Goal: Information Seeking & Learning: Find specific fact

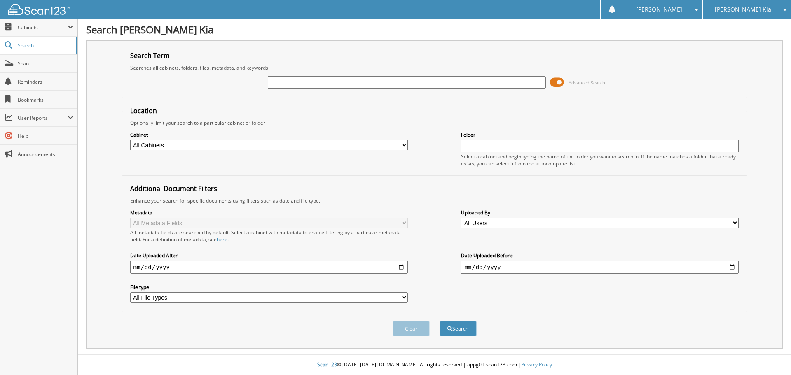
click at [285, 84] on input "text" at bounding box center [407, 82] width 278 height 12
type input "537329"
click at [439, 321] on button "Search" at bounding box center [457, 328] width 37 height 15
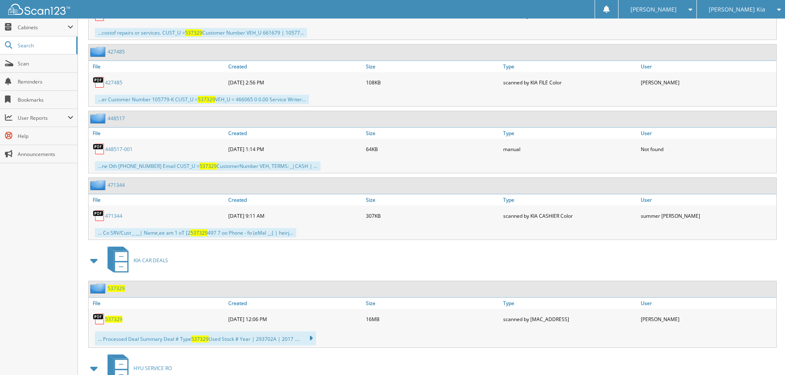
scroll to position [535, 0]
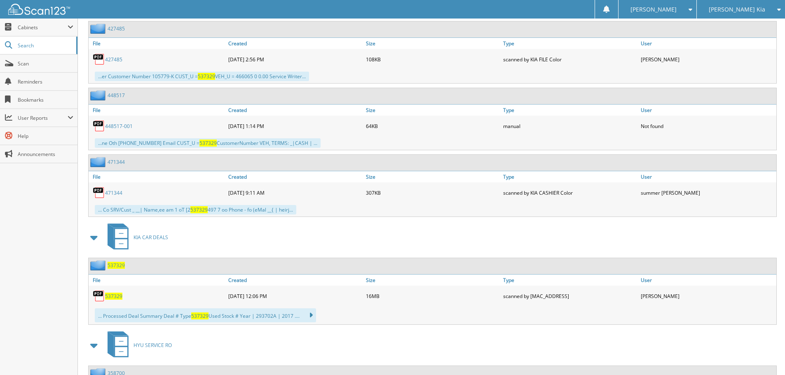
click at [116, 294] on span "537329" at bounding box center [113, 296] width 17 height 7
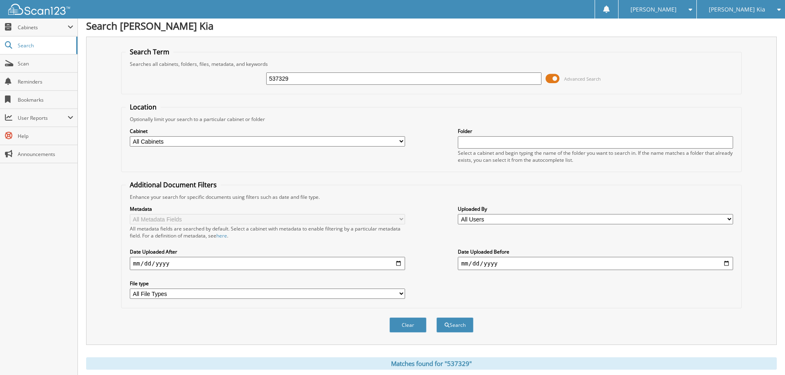
scroll to position [0, 0]
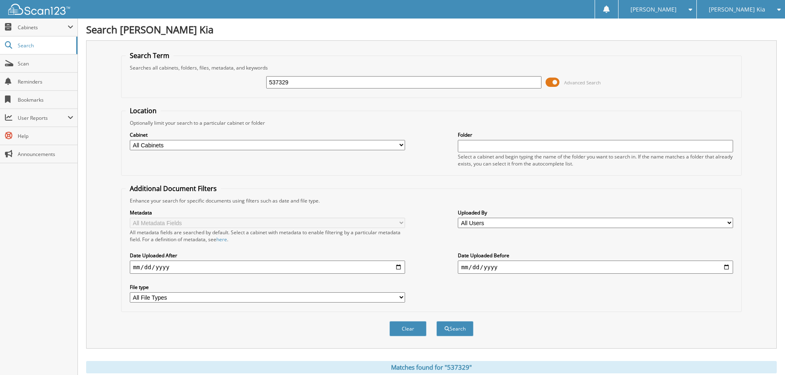
drag, startPoint x: 186, startPoint y: 73, endPoint x: 164, endPoint y: 69, distance: 23.0
click at [172, 71] on fieldset "Search Term Searches all cabinets, folders, files, metadata, and keywords 53732…" at bounding box center [431, 74] width 620 height 47
type input "536711"
click at [436, 321] on button "Search" at bounding box center [454, 328] width 37 height 15
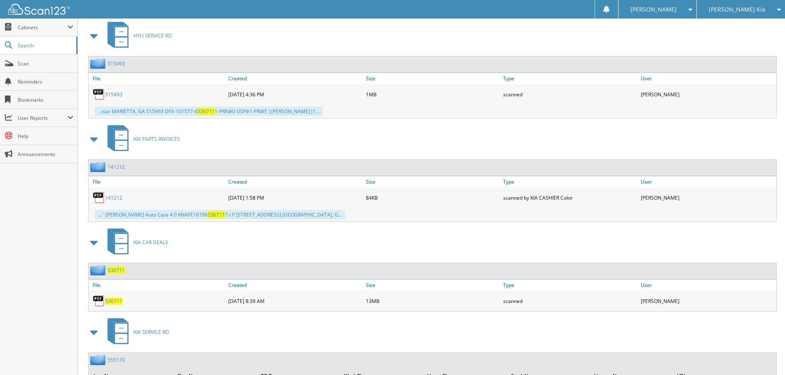
scroll to position [371, 0]
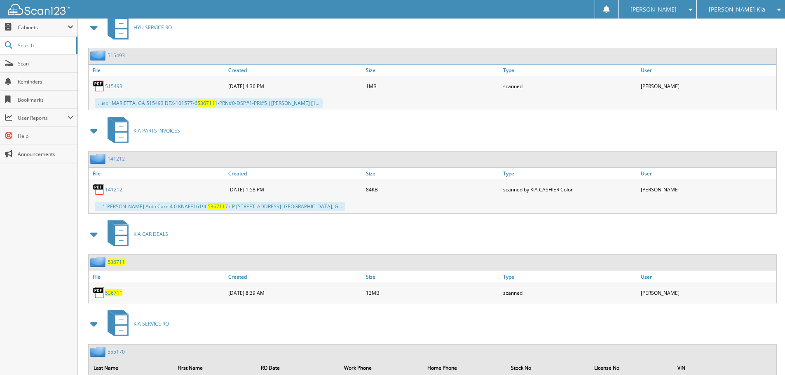
click at [115, 292] on span "536711" at bounding box center [113, 293] width 17 height 7
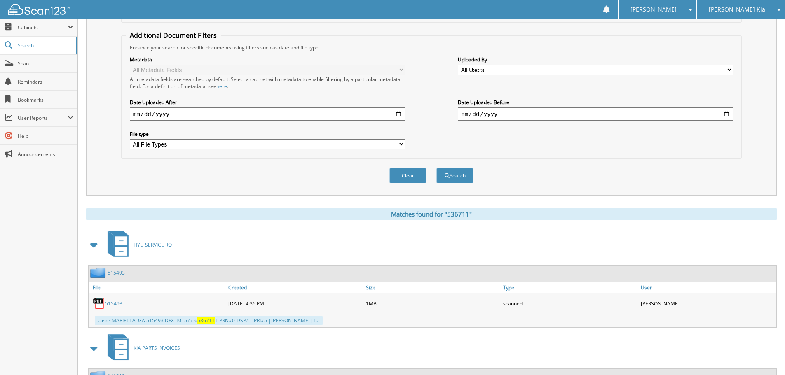
scroll to position [41, 0]
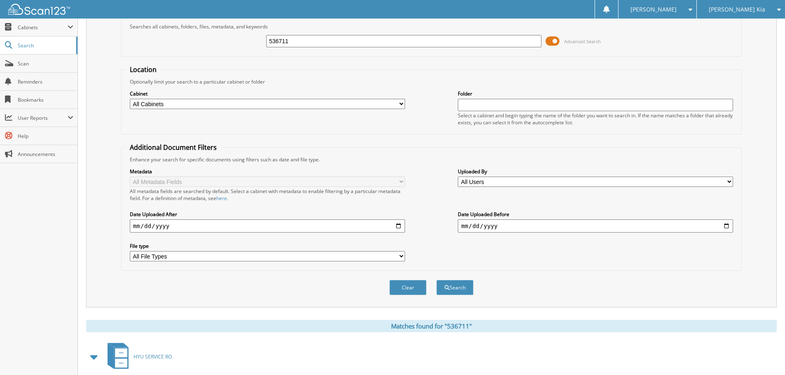
drag, startPoint x: 294, startPoint y: 40, endPoint x: 215, endPoint y: 39, distance: 79.1
click at [222, 41] on div "536711 Advanced Search" at bounding box center [431, 41] width 611 height 22
type input "541394"
click at [436, 280] on button "Search" at bounding box center [454, 287] width 37 height 15
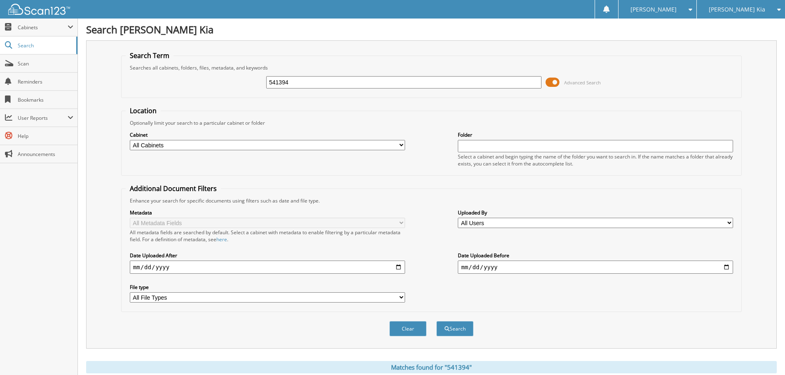
drag, startPoint x: 303, startPoint y: 81, endPoint x: 241, endPoint y: 77, distance: 61.9
click at [241, 78] on div "541394 Advanced Search" at bounding box center [431, 82] width 611 height 22
click at [436, 321] on button "Search" at bounding box center [454, 328] width 37 height 15
drag, startPoint x: 287, startPoint y: 84, endPoint x: 224, endPoint y: 78, distance: 63.7
click at [236, 82] on div "541394 Advanced Search" at bounding box center [431, 82] width 611 height 22
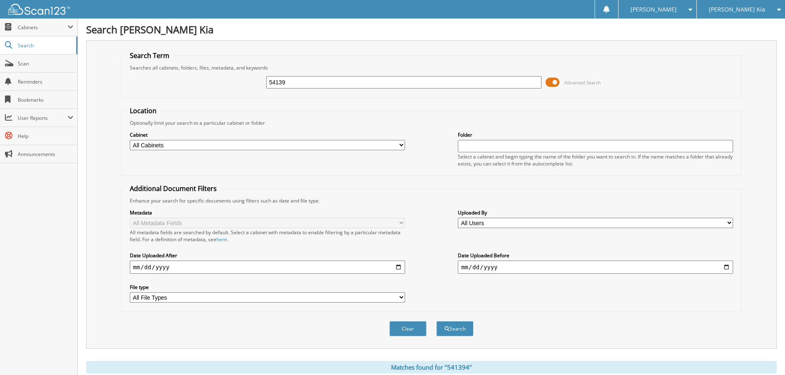
type input "541394"
click at [436, 321] on button "Search" at bounding box center [454, 328] width 37 height 15
drag, startPoint x: 293, startPoint y: 83, endPoint x: 240, endPoint y: 83, distance: 53.1
click at [245, 83] on div "541394 Advanced Search" at bounding box center [431, 82] width 611 height 22
type input "539744"
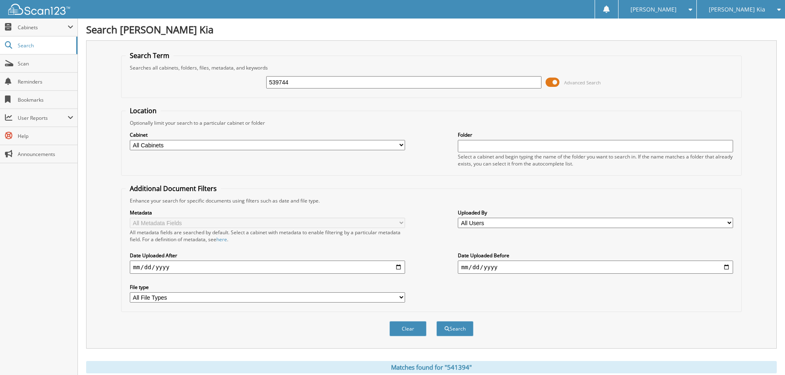
click at [436, 321] on button "Search" at bounding box center [454, 328] width 37 height 15
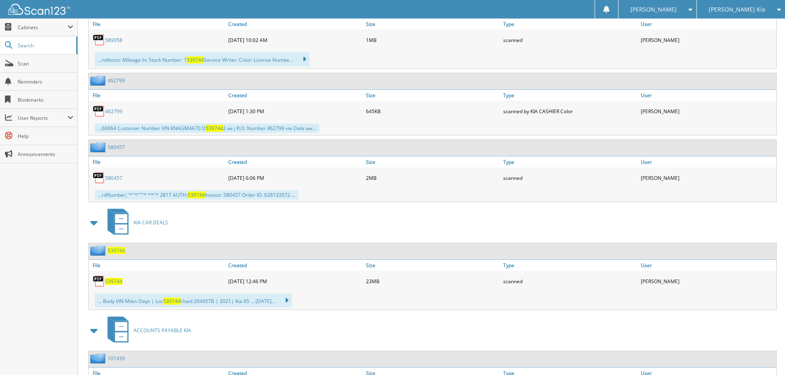
scroll to position [700, 0]
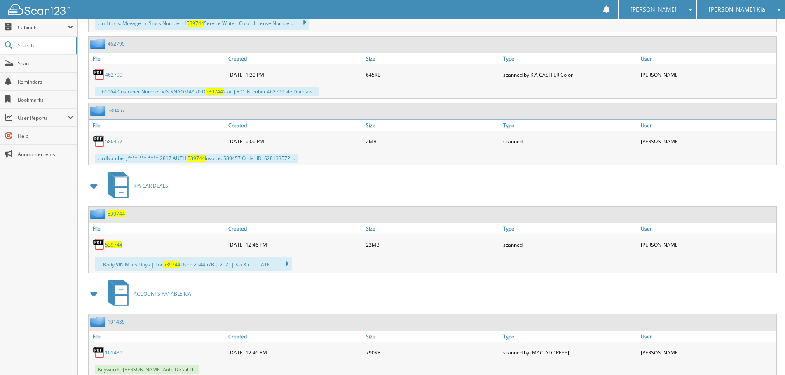
click at [115, 245] on span "539744" at bounding box center [113, 244] width 17 height 7
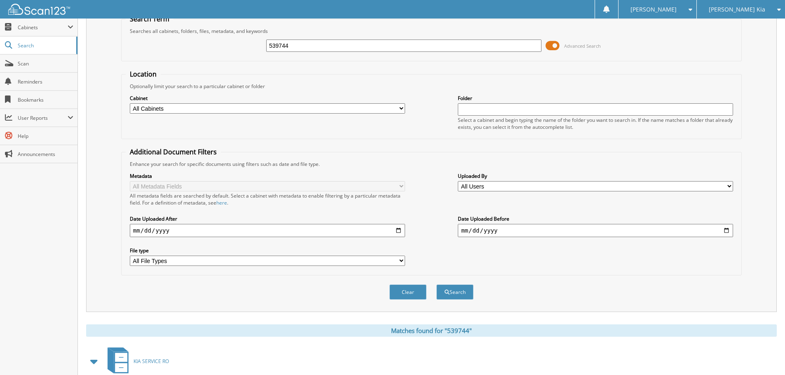
scroll to position [0, 0]
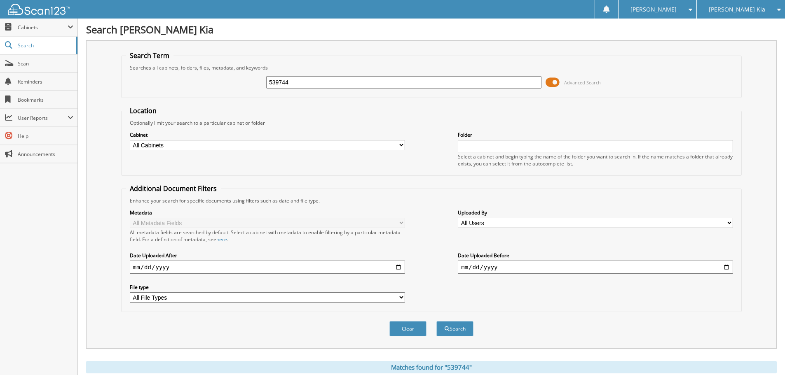
drag, startPoint x: 250, startPoint y: 82, endPoint x: 151, endPoint y: 79, distance: 99.3
click at [168, 80] on div "539744 Advanced Search" at bounding box center [431, 82] width 611 height 22
type input "541068"
click at [436, 321] on button "Search" at bounding box center [454, 328] width 37 height 15
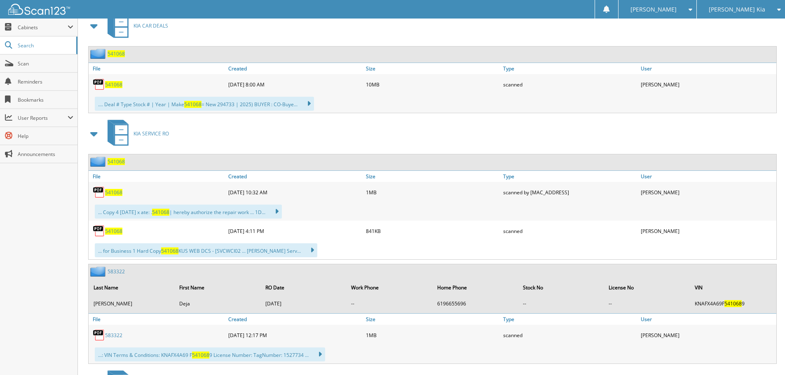
scroll to position [371, 0]
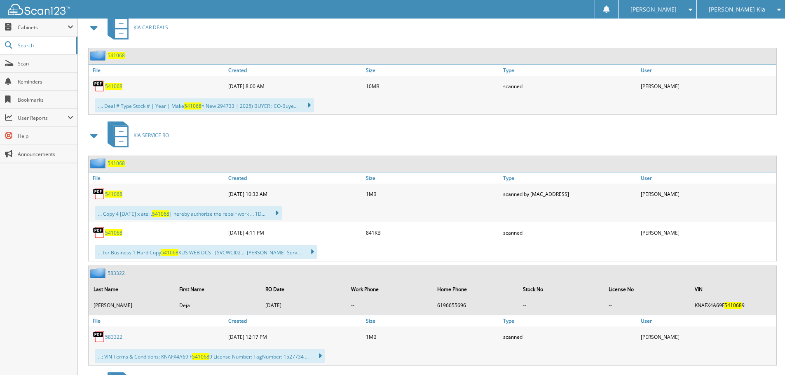
click at [108, 85] on span "541068" at bounding box center [113, 86] width 17 height 7
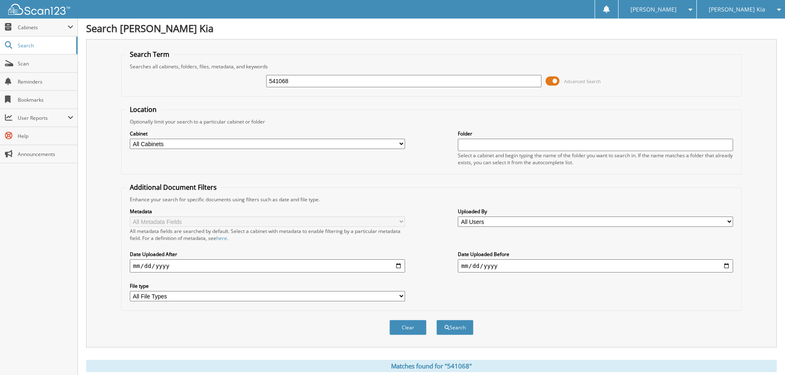
scroll to position [0, 0]
drag, startPoint x: 311, startPoint y: 86, endPoint x: 201, endPoint y: 82, distance: 110.5
click at [241, 84] on div "541068 Advanced Search" at bounding box center [431, 82] width 611 height 22
type input "536406"
click at [436, 321] on button "Search" at bounding box center [454, 328] width 37 height 15
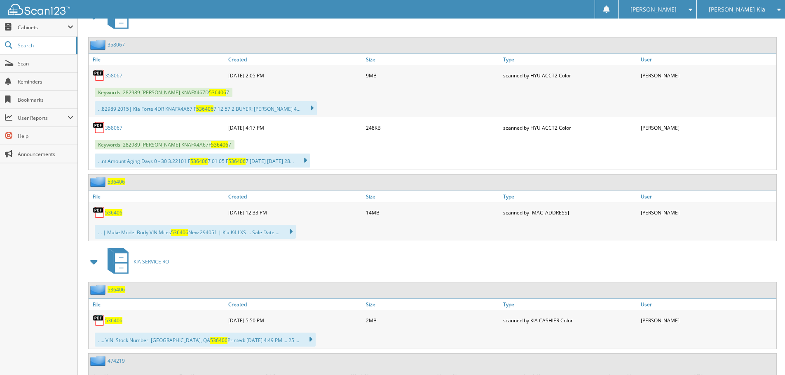
scroll to position [371, 0]
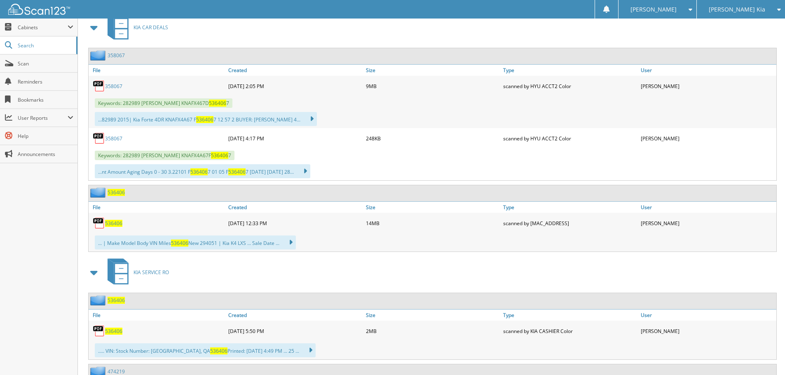
click at [118, 222] on span "536406" at bounding box center [113, 223] width 17 height 7
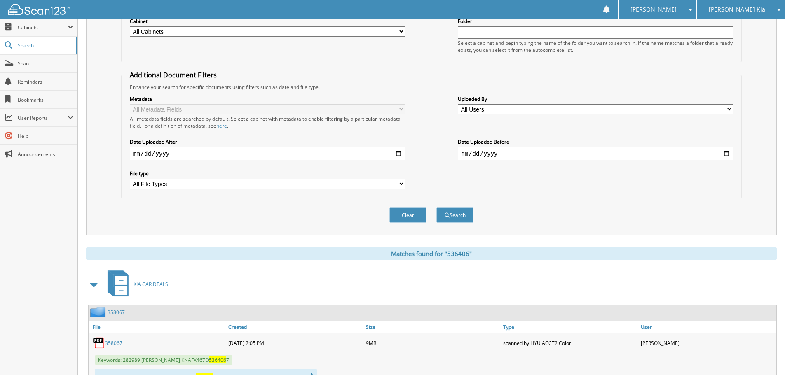
scroll to position [0, 0]
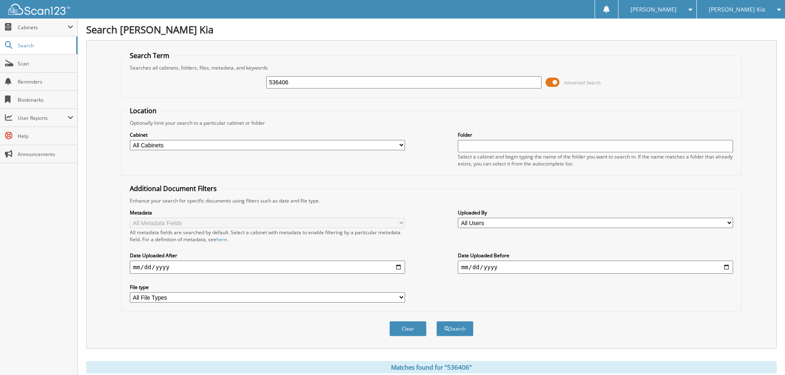
drag, startPoint x: 292, startPoint y: 84, endPoint x: 113, endPoint y: 89, distance: 179.2
click at [134, 86] on div "536406 Advanced Search" at bounding box center [431, 82] width 611 height 22
type input "540056"
click at [436, 321] on button "Search" at bounding box center [454, 328] width 37 height 15
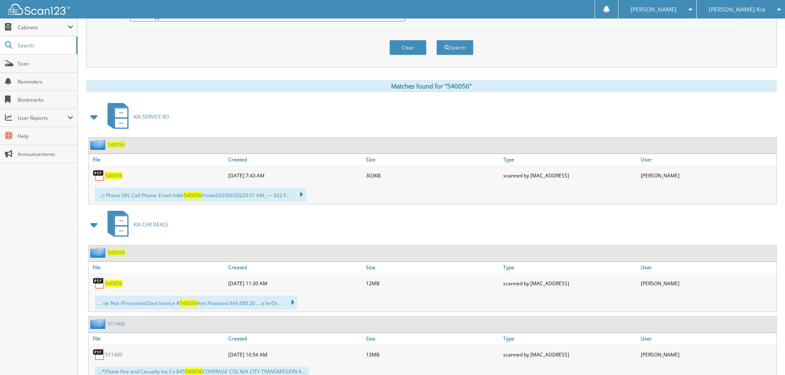
scroll to position [288, 0]
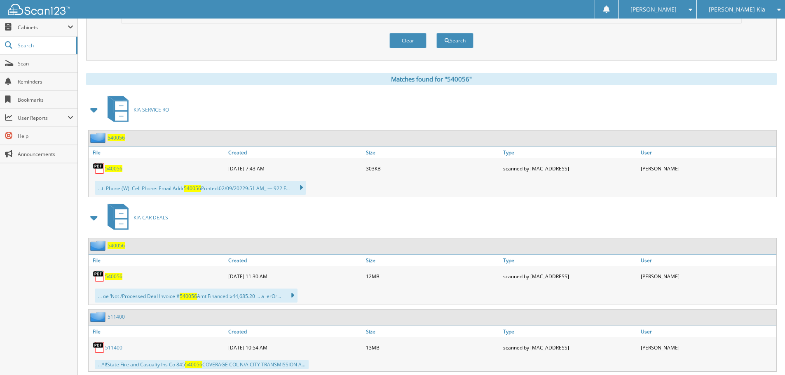
click at [111, 277] on span "540056" at bounding box center [113, 276] width 17 height 7
